Goal: Task Accomplishment & Management: Use online tool/utility

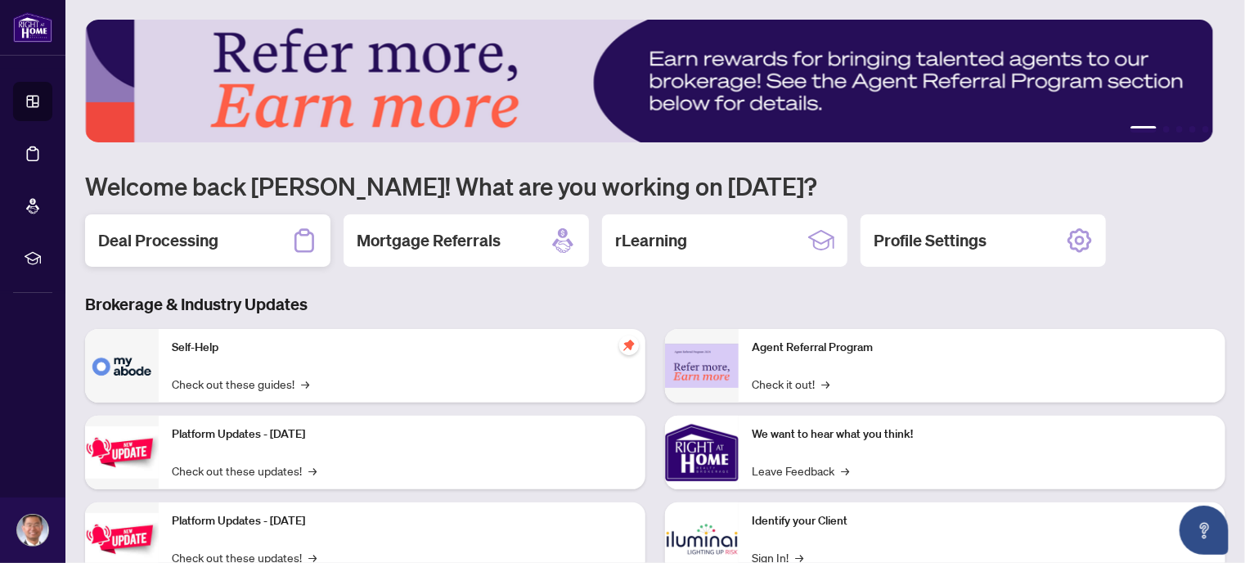
click at [237, 238] on div "Deal Processing" at bounding box center [207, 240] width 245 height 52
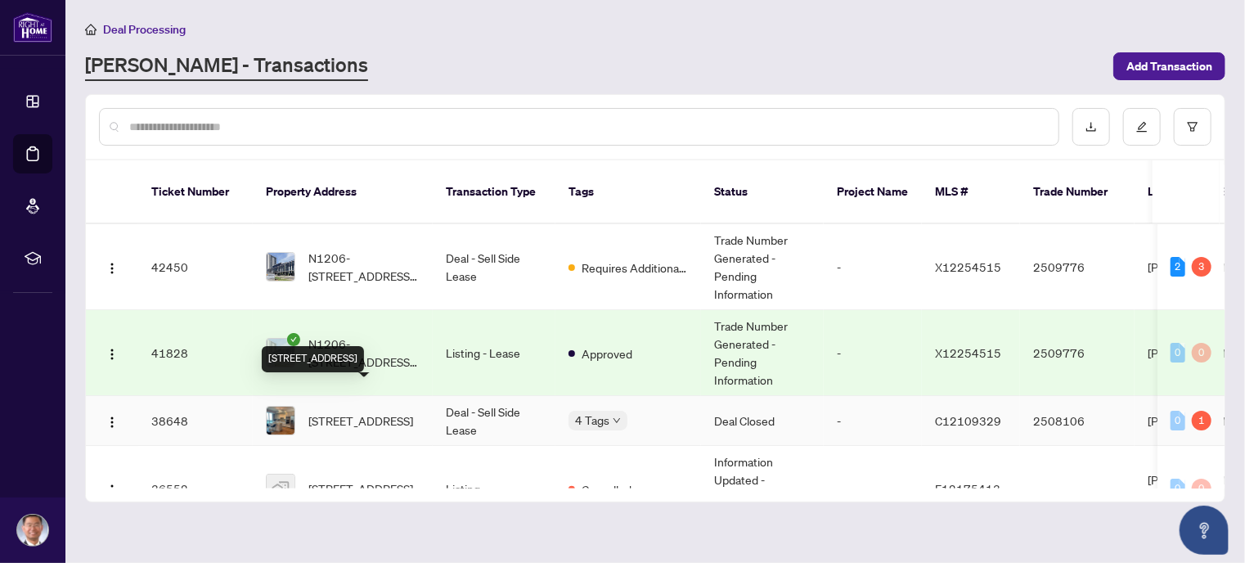
click at [402, 411] on span "4904-16 Harbour St, Toronto, Ontario M5J 2Z7, Canada" at bounding box center [360, 420] width 105 height 18
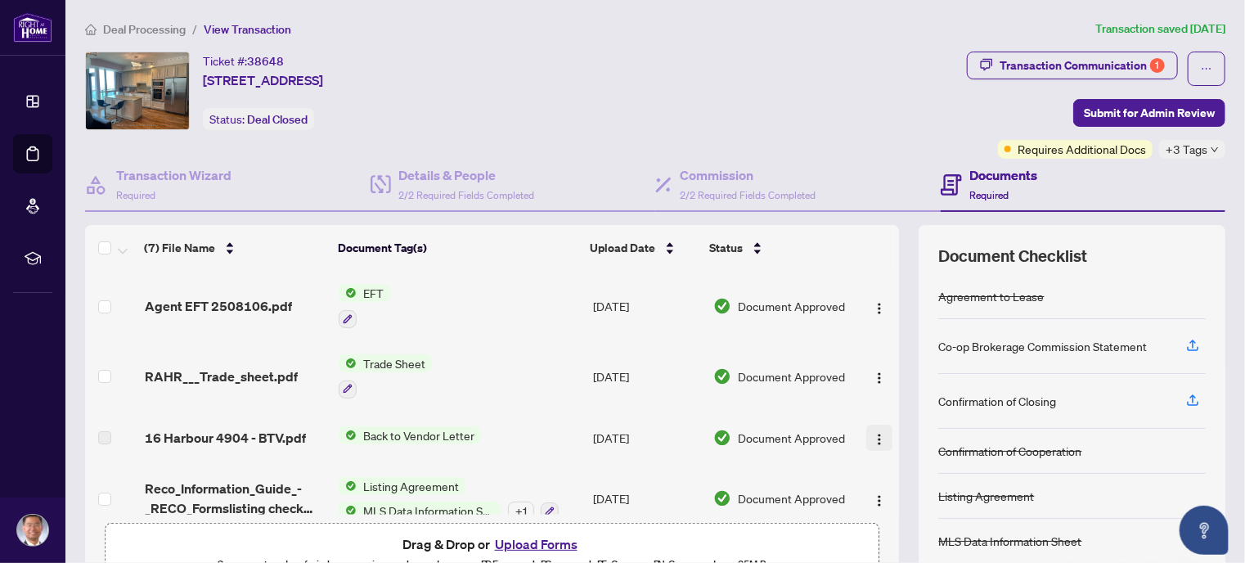
click at [873, 433] on img "button" at bounding box center [879, 439] width 13 height 13
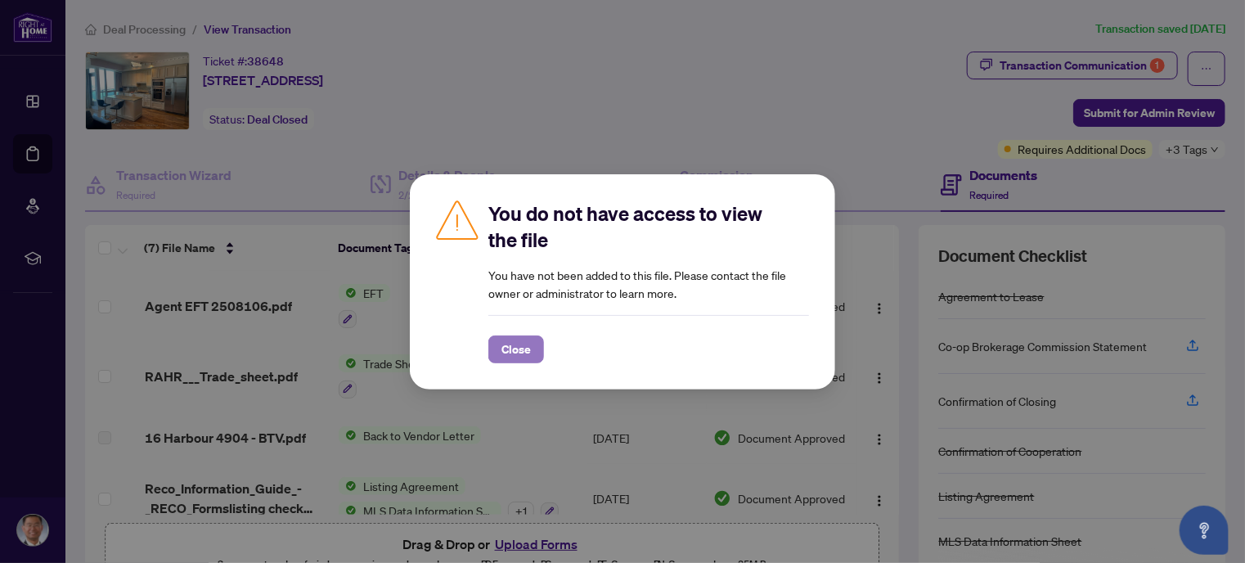
click at [533, 347] on button "Close" at bounding box center [516, 349] width 56 height 28
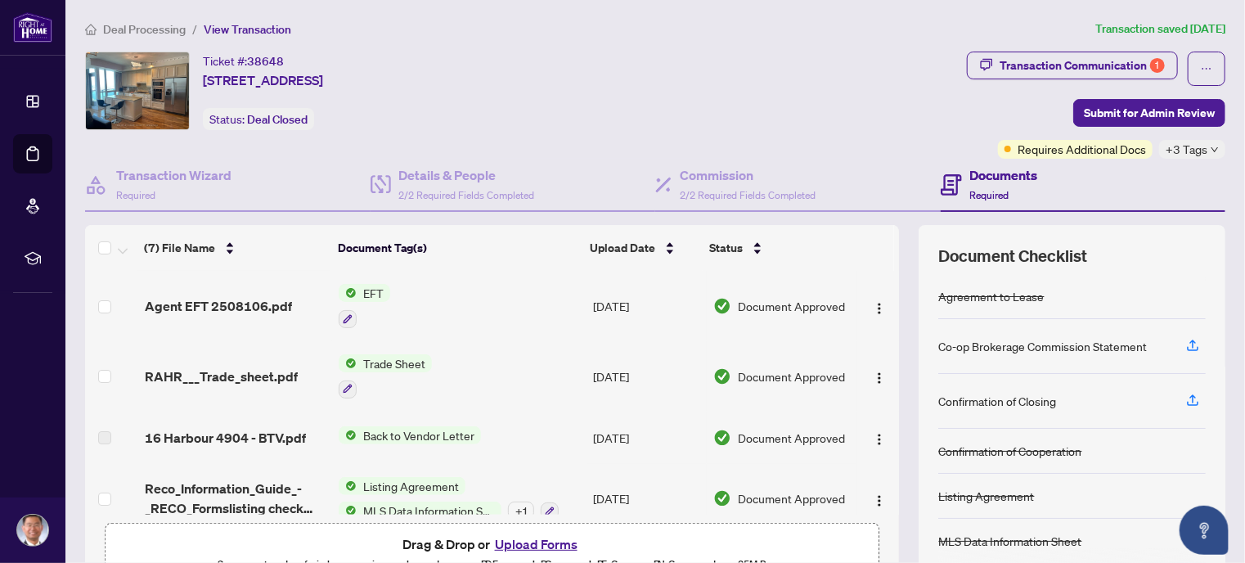
click at [393, 427] on span "Back to Vendor Letter" at bounding box center [419, 435] width 124 height 18
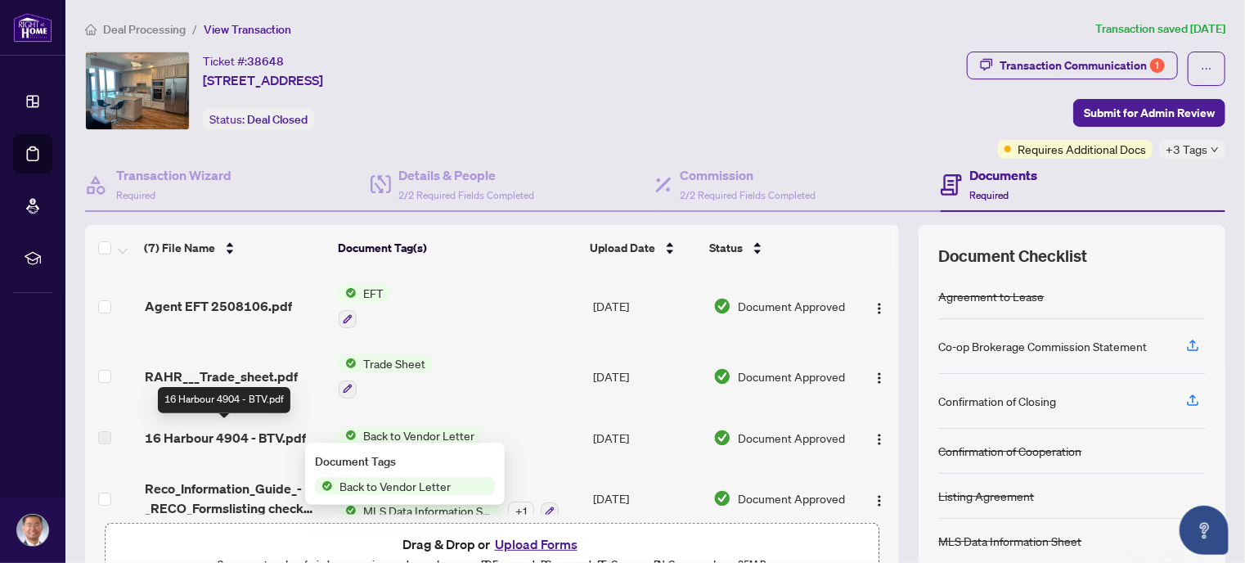
click at [193, 418] on td "16 Harbour 4904 - BTV.pdf" at bounding box center [235, 437] width 195 height 52
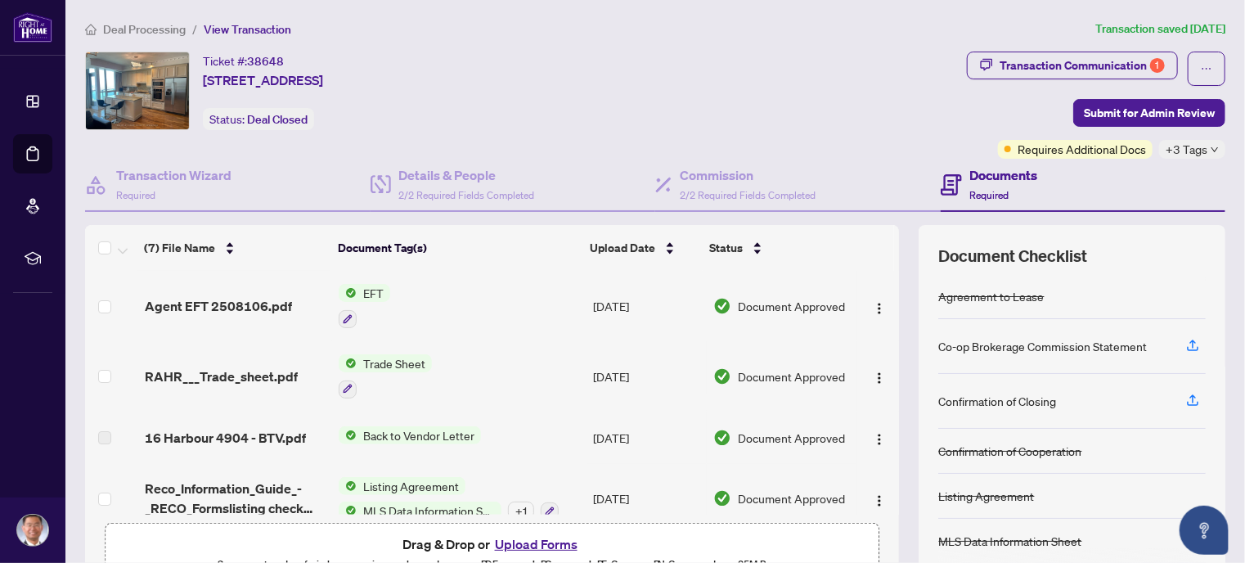
click at [389, 362] on span "Trade Sheet" at bounding box center [394, 363] width 75 height 18
click at [877, 375] on td at bounding box center [878, 376] width 43 height 70
click at [873, 372] on img "button" at bounding box center [879, 377] width 13 height 13
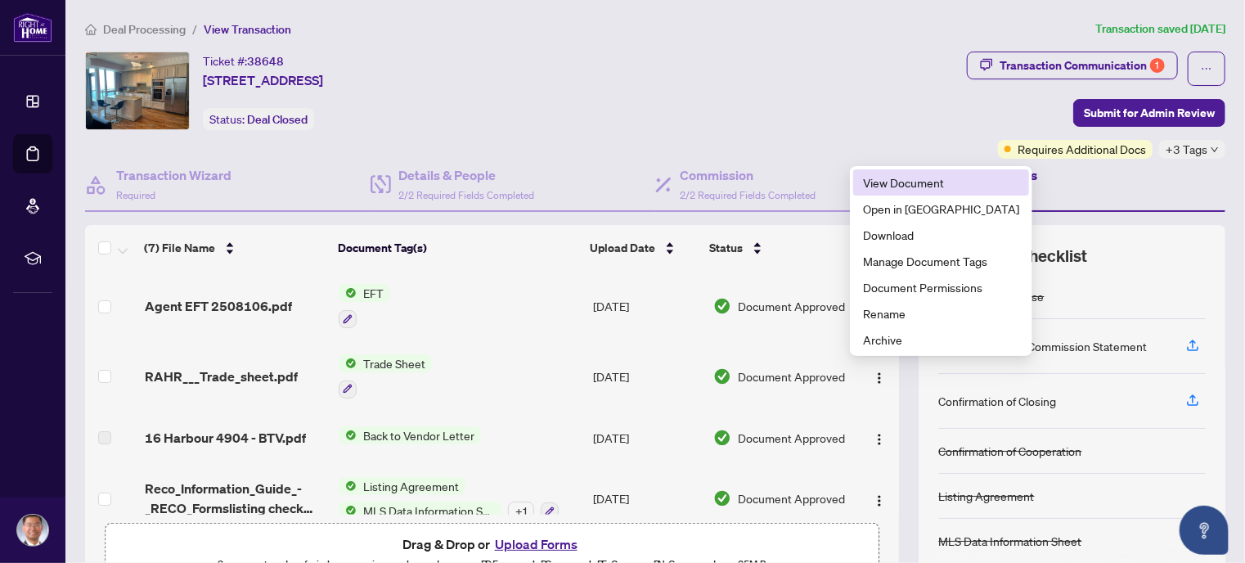
click at [897, 176] on span "View Document" at bounding box center [941, 182] width 156 height 18
